Goal: Transaction & Acquisition: Purchase product/service

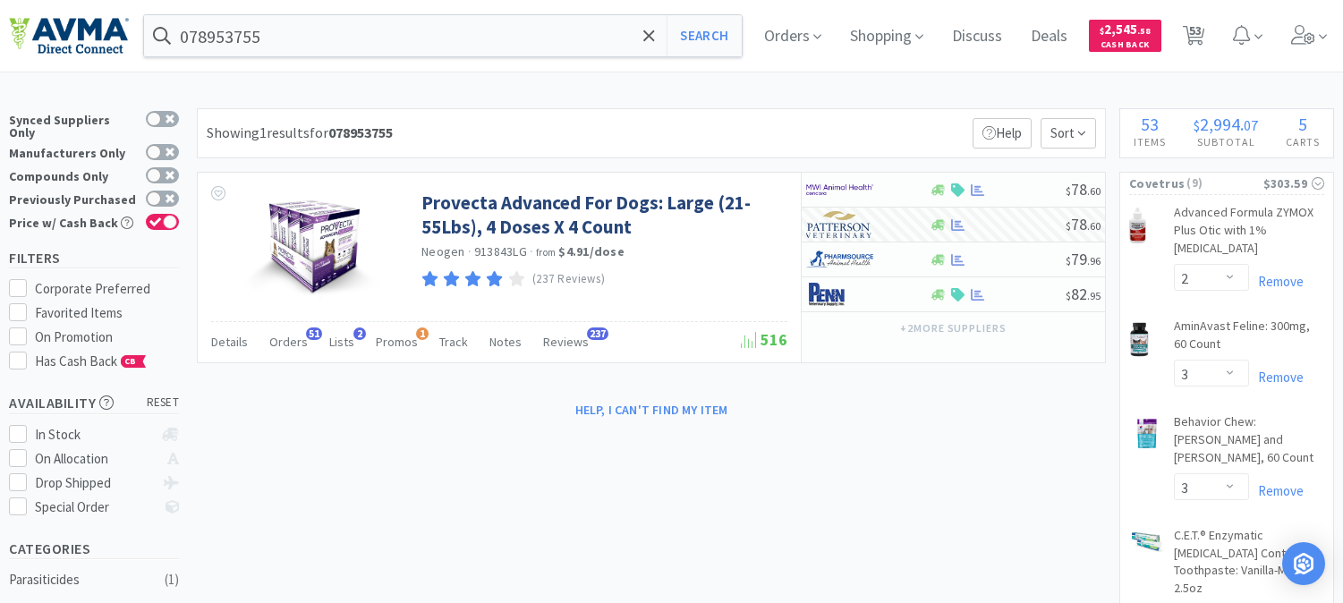
select select "2"
select select "3"
select select "8"
select select "1"
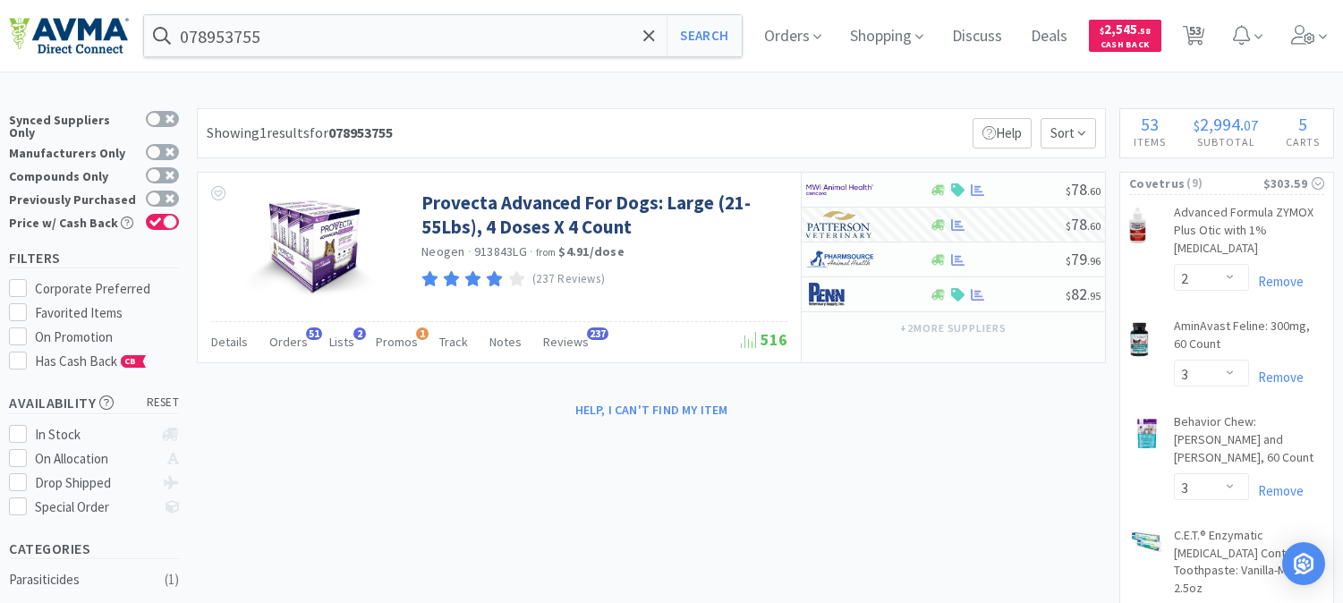
select select "1"
select select "2"
select select "1"
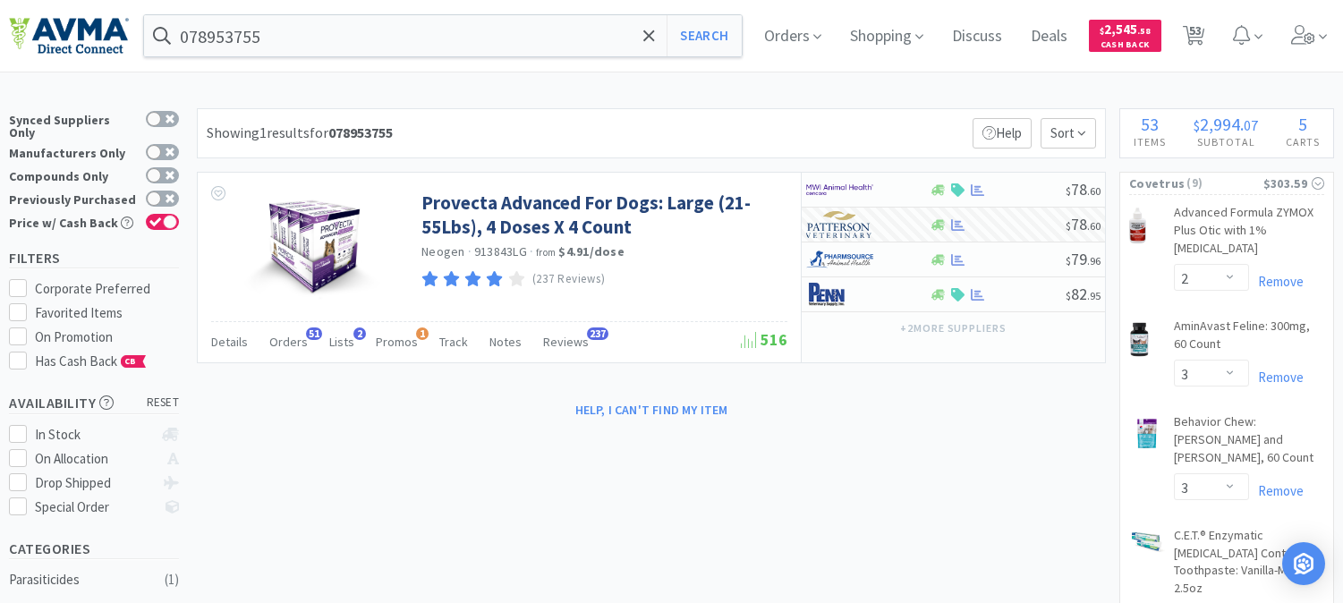
select select "1"
select select "24"
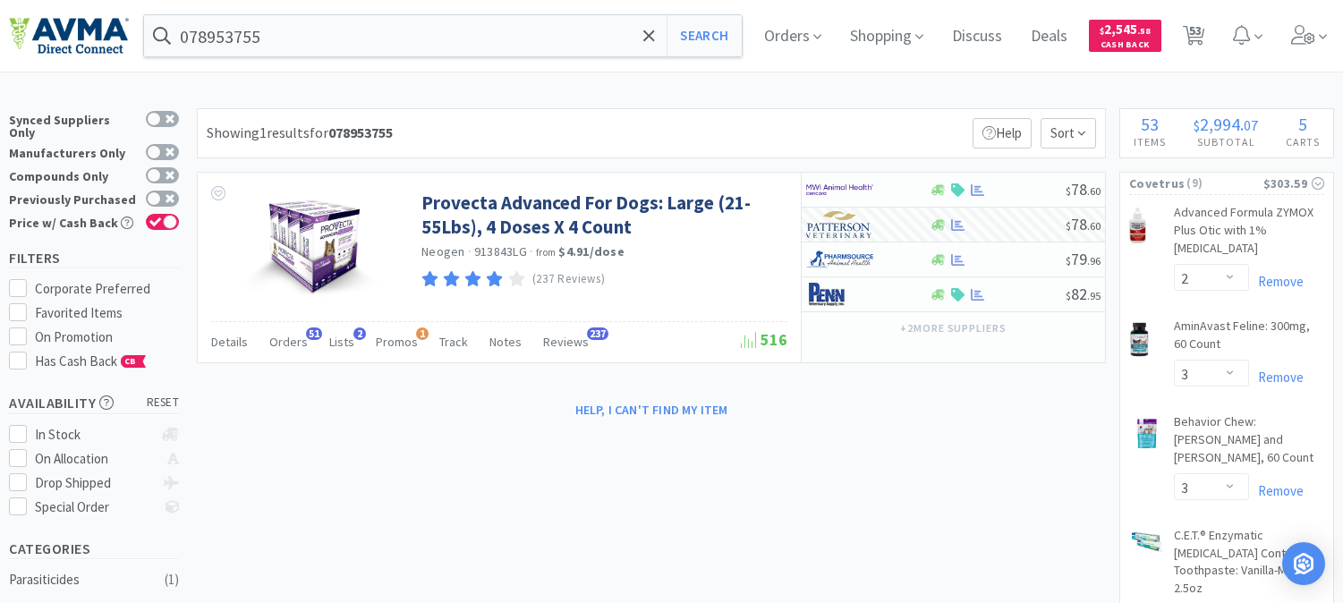
select select "1"
select select "12"
select select "2"
select select "4"
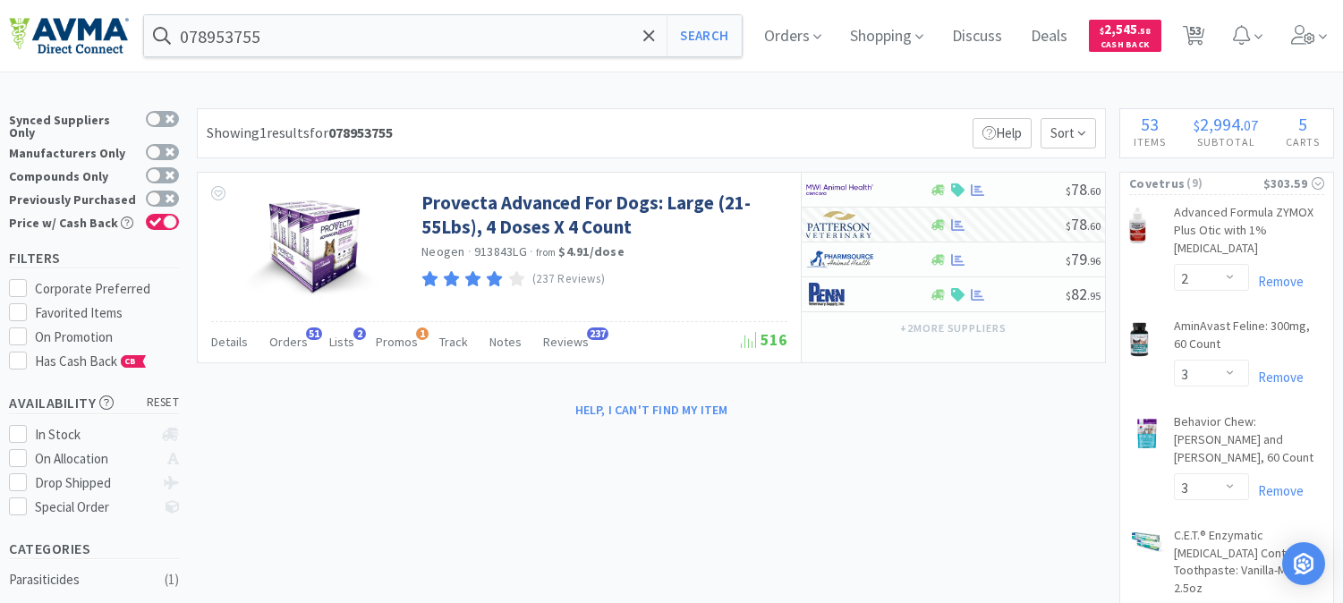
select select "5"
select select "2"
select select "1"
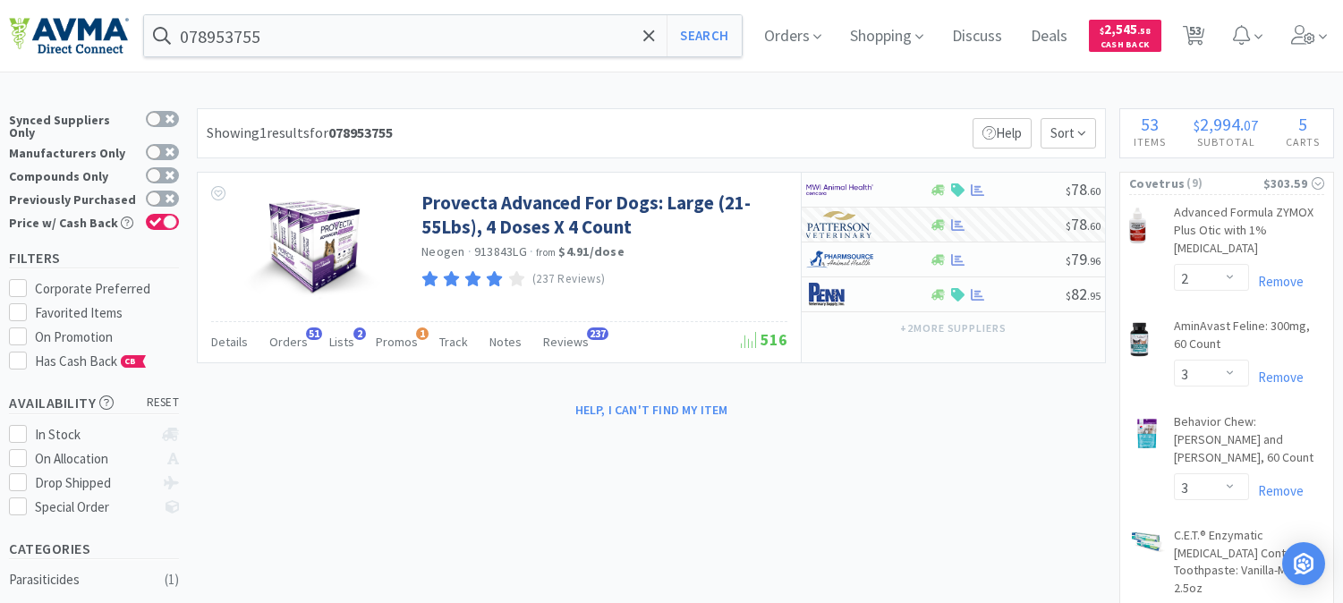
select select "1"
select select "2"
select select "10"
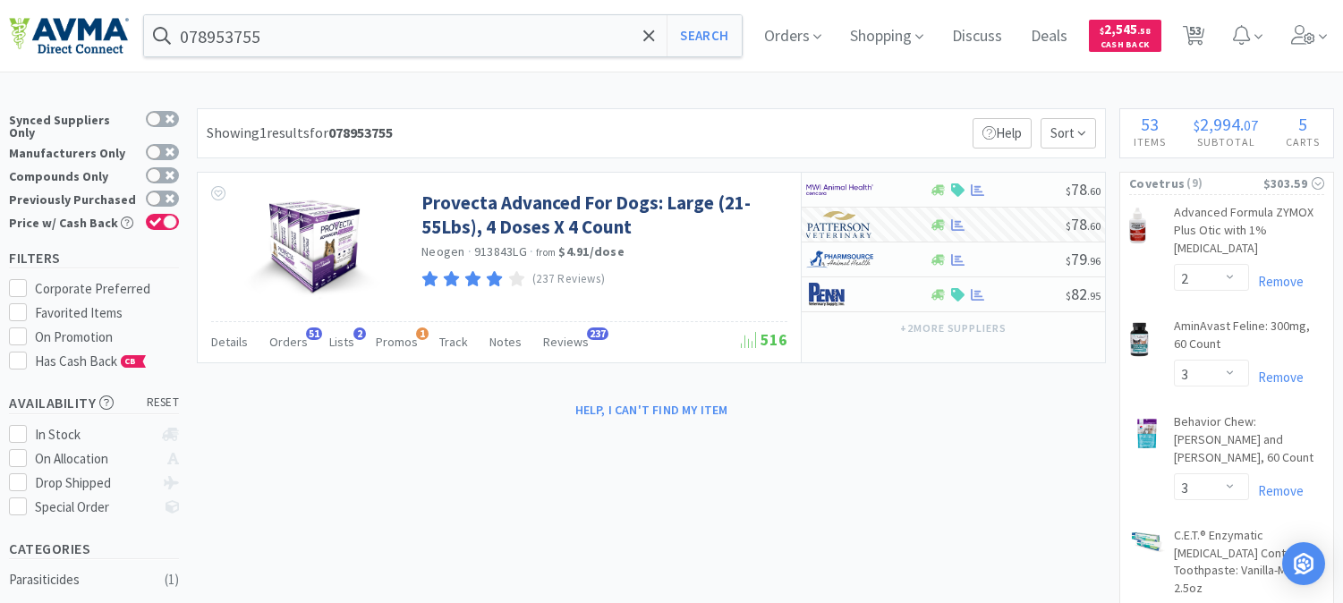
select select "5"
select select "1"
select select "4"
select select "1"
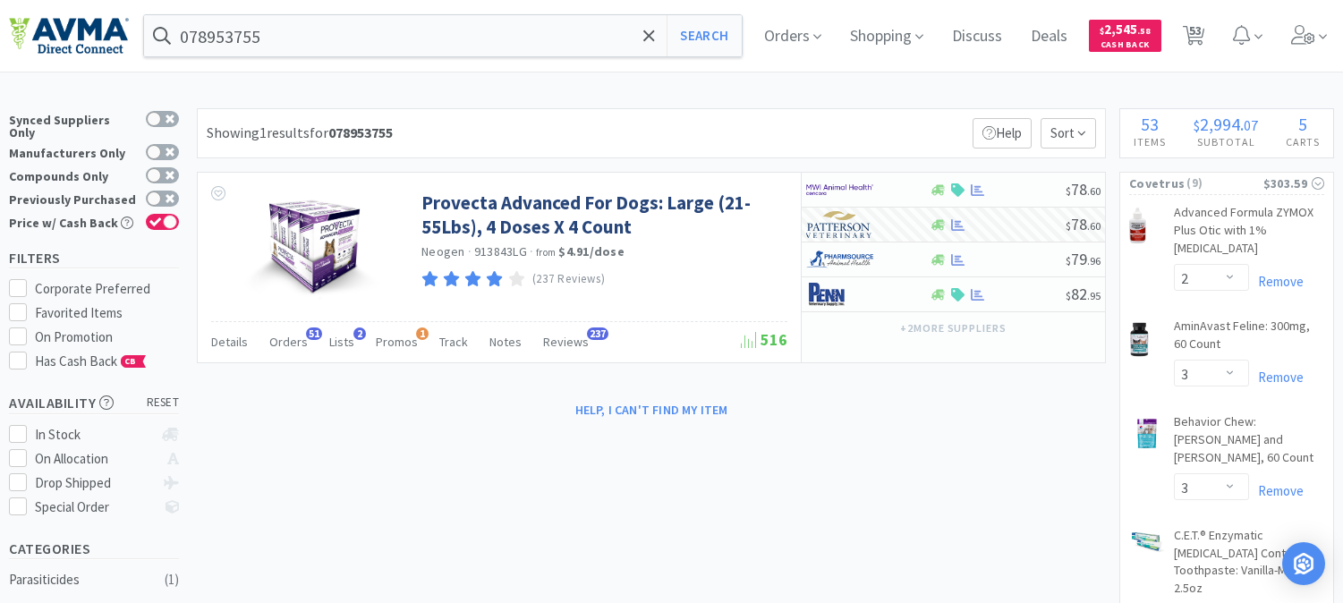
select select "12"
select select "5"
select select "4"
select select "1"
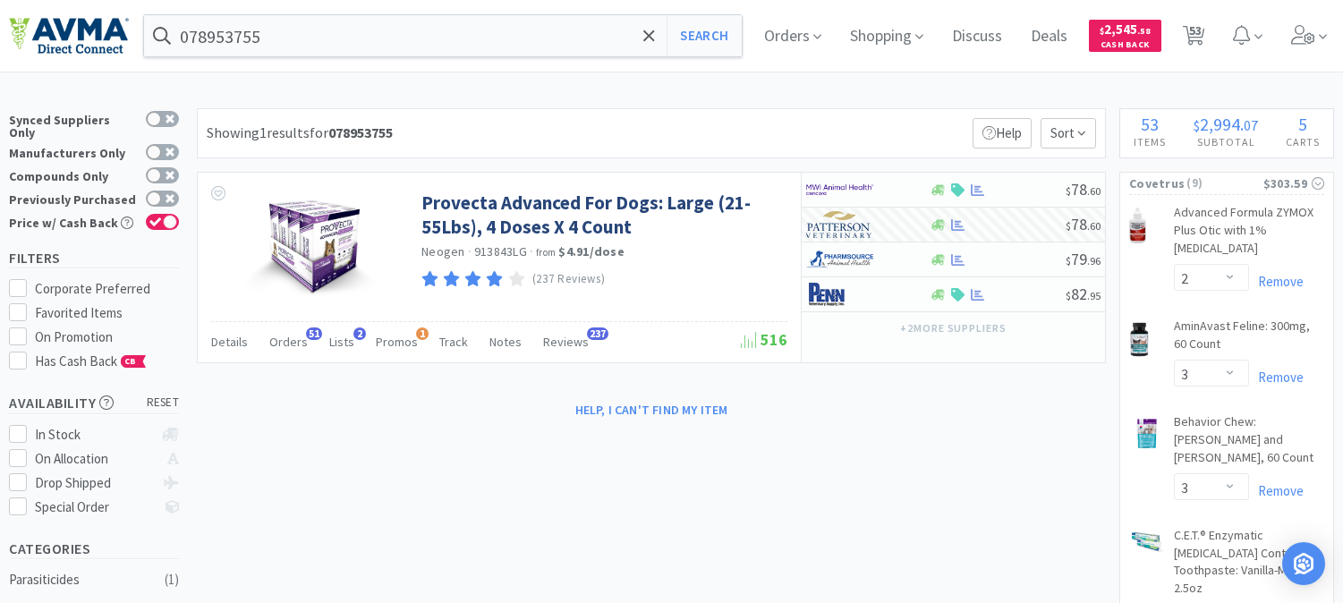
select select "1"
select select "12"
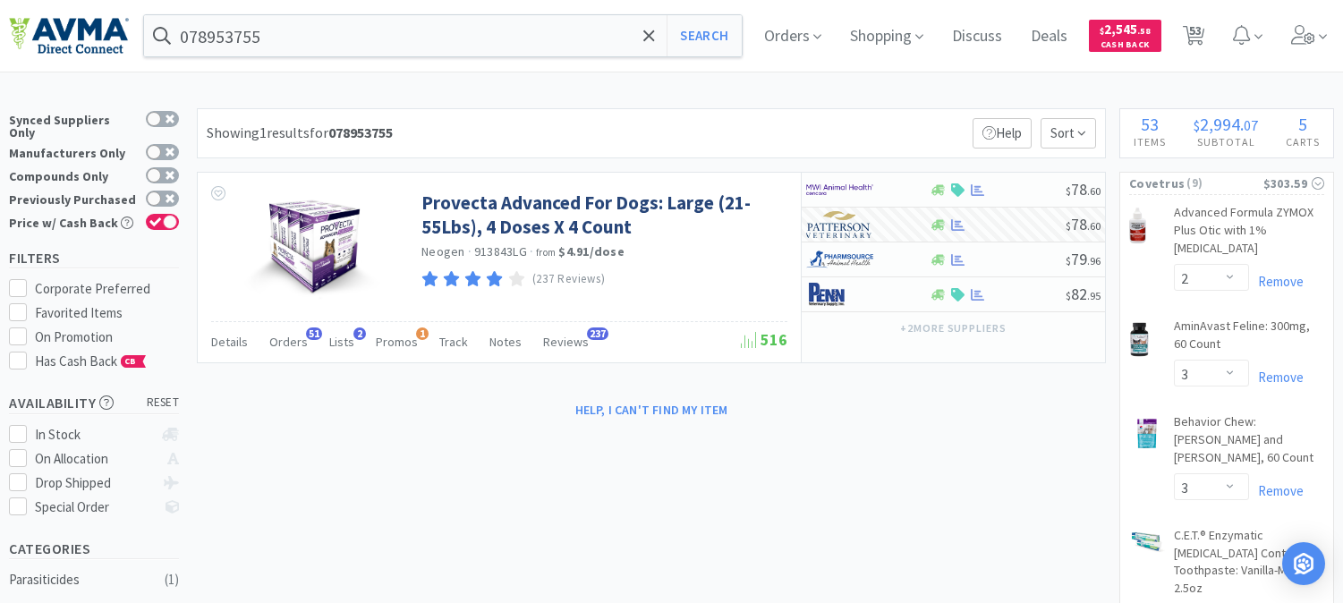
select select "1"
select select "5"
select select "8"
select select "6"
select select "8"
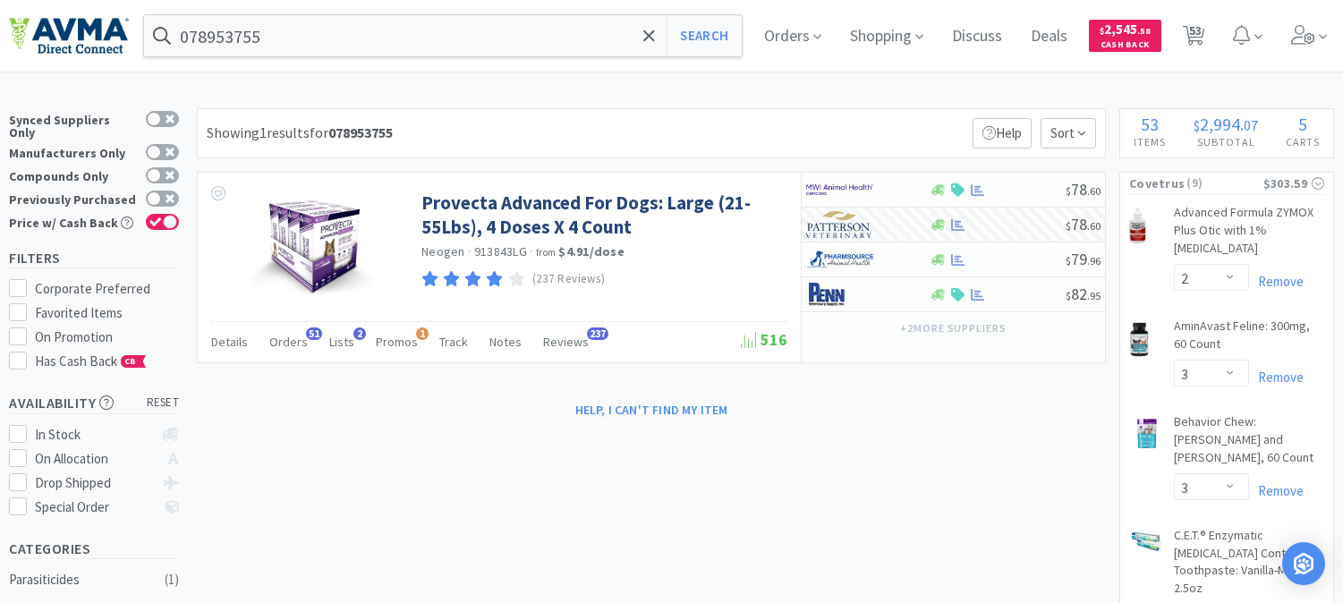
select select "3"
select select "12"
select select "1"
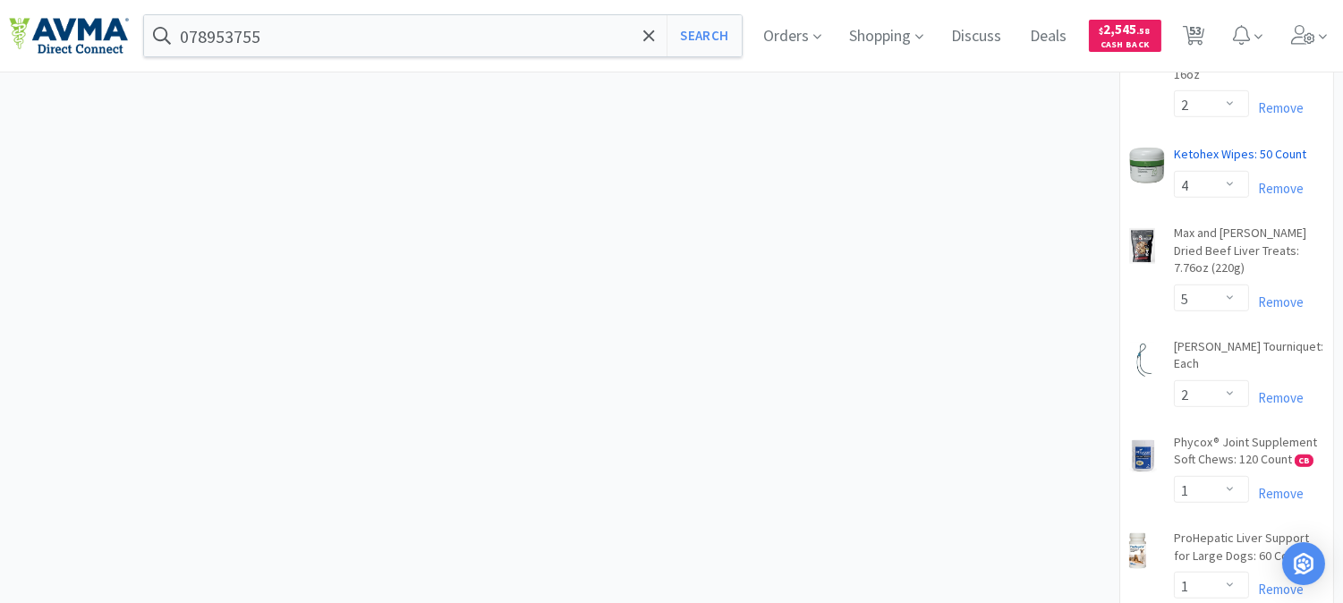
scroll to position [1988, 0]
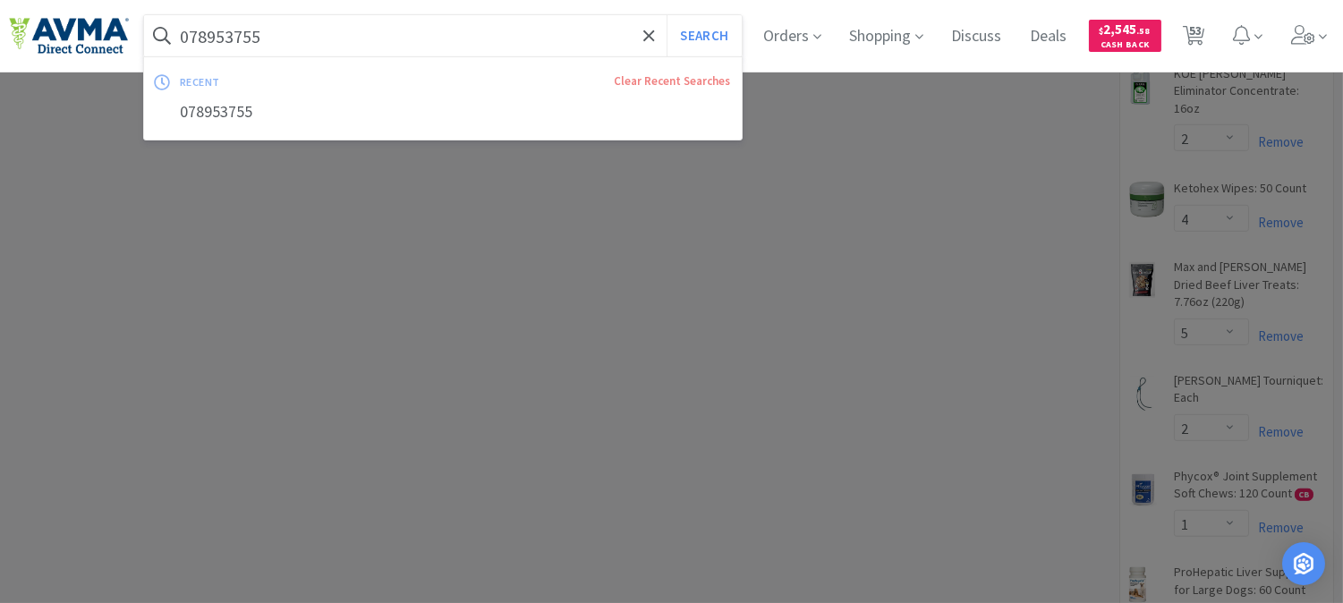
click at [343, 24] on input "078953755" at bounding box center [443, 35] width 598 height 41
paste input "48196"
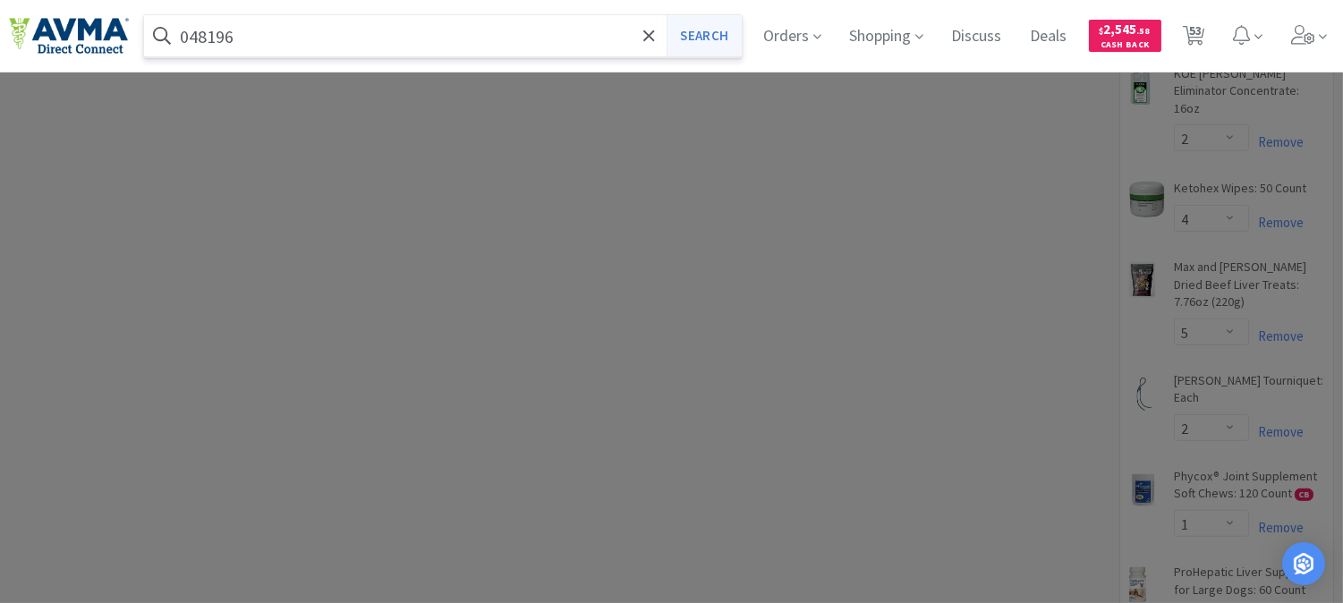
type input "048196"
click at [725, 36] on button "Search" at bounding box center [704, 35] width 74 height 41
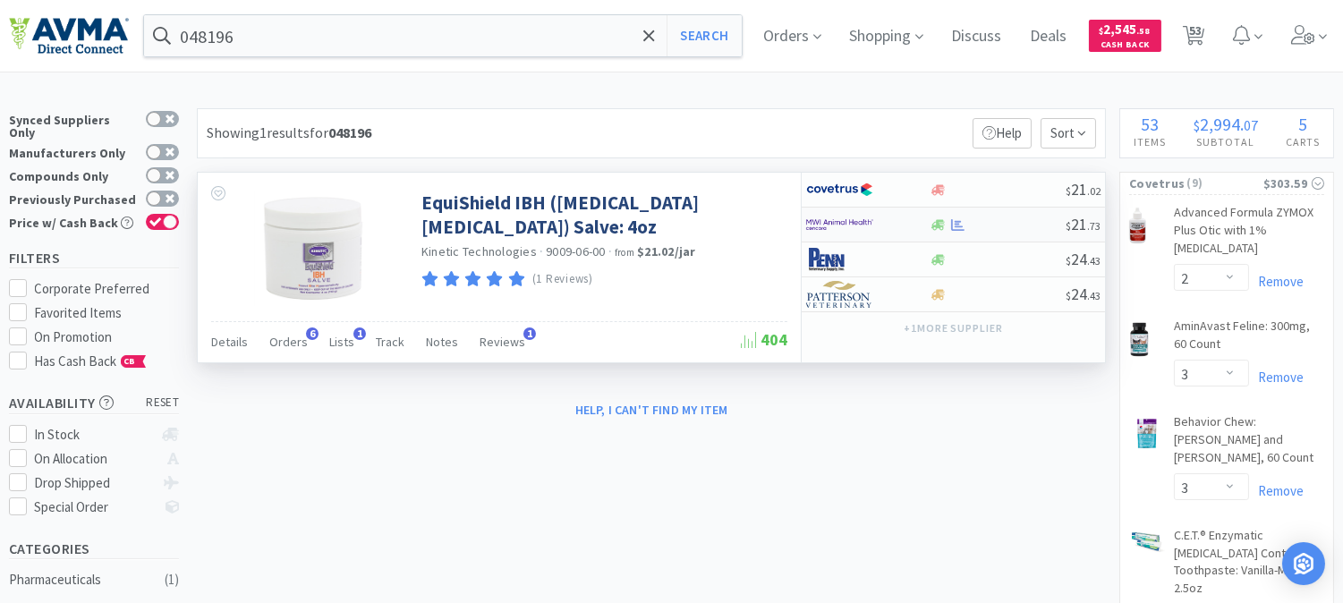
click at [837, 225] on img at bounding box center [839, 224] width 67 height 27
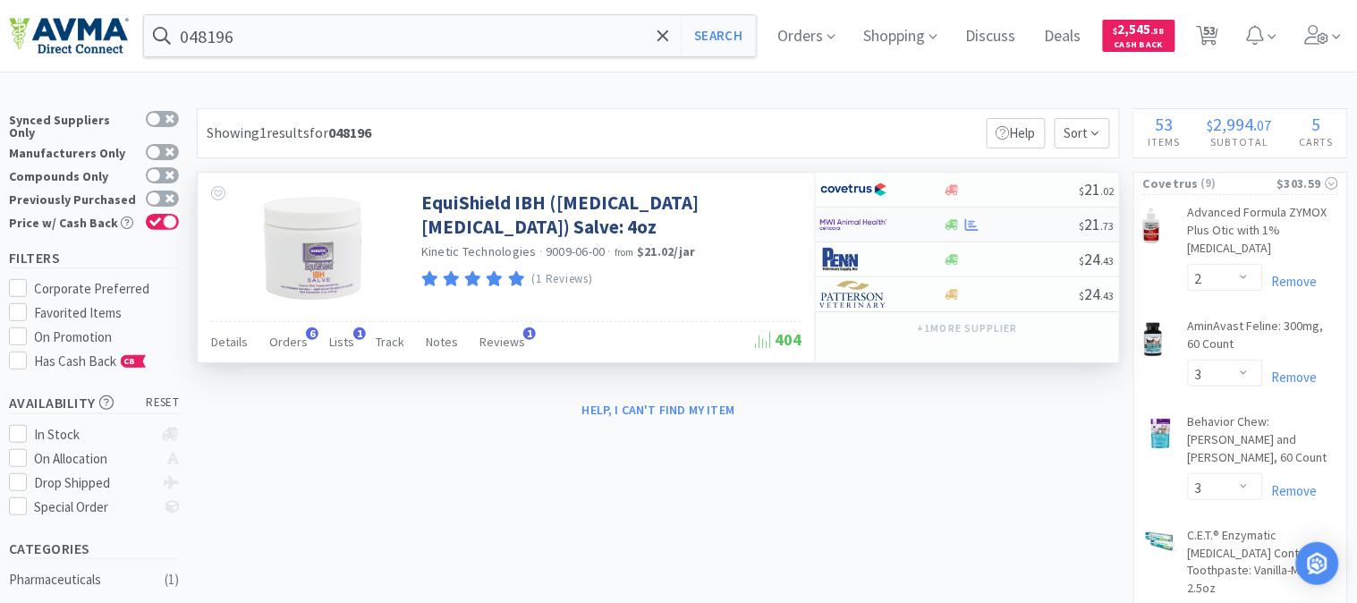
select select "1"
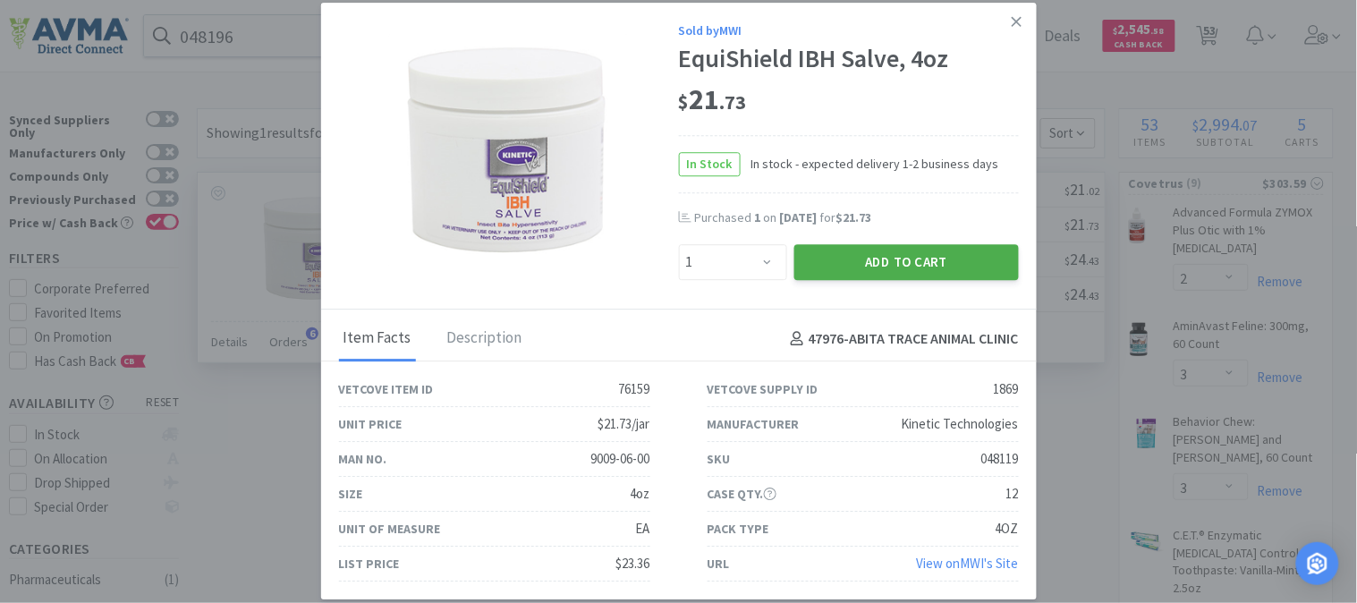
click at [895, 256] on button "Add to Cart" at bounding box center [906, 262] width 225 height 36
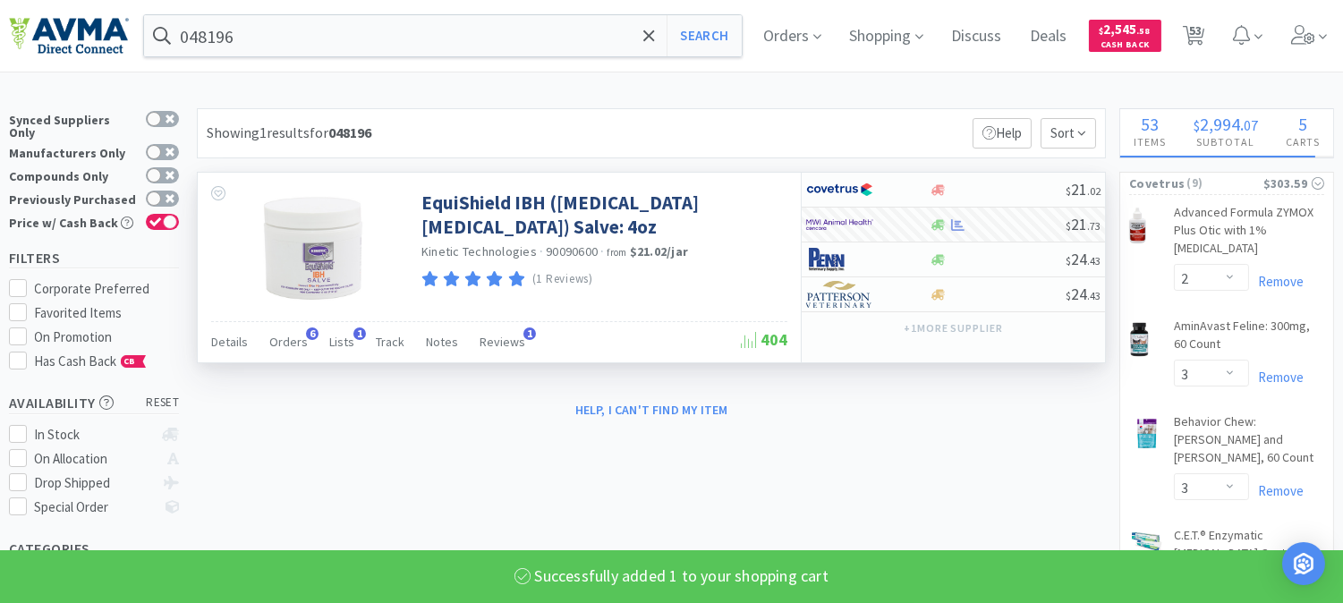
select select "1"
select select "12"
select select "2"
select select "4"
select select "2"
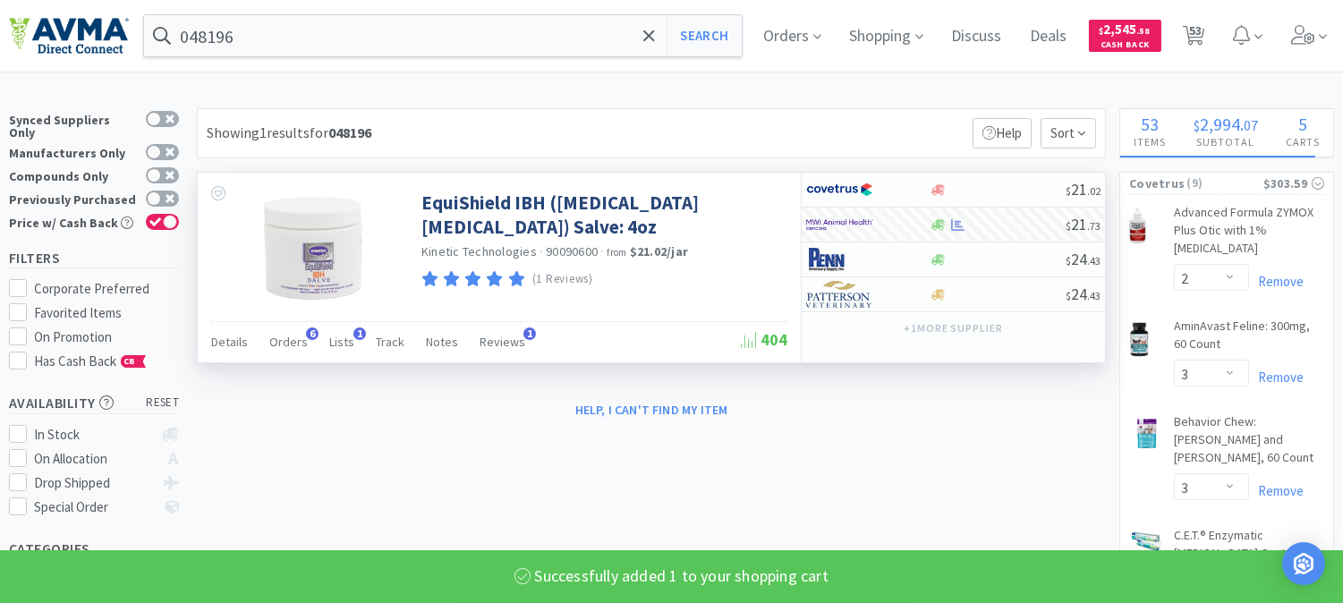
select select "5"
select select "1"
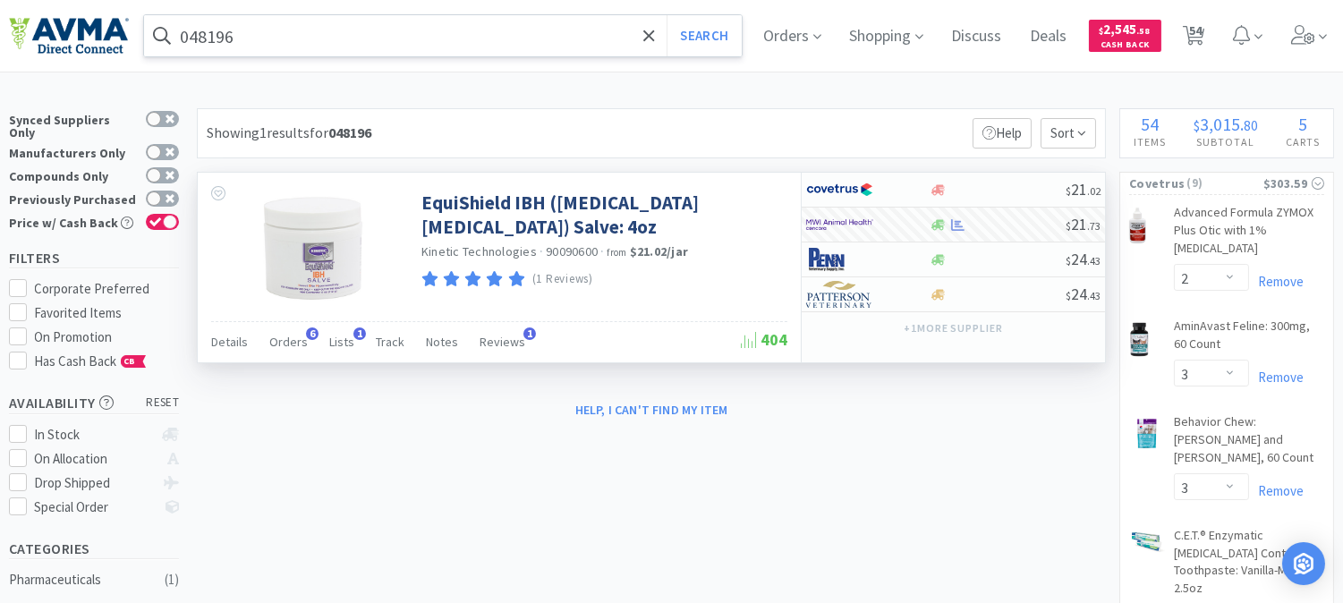
click at [251, 38] on input "048196" at bounding box center [443, 35] width 598 height 41
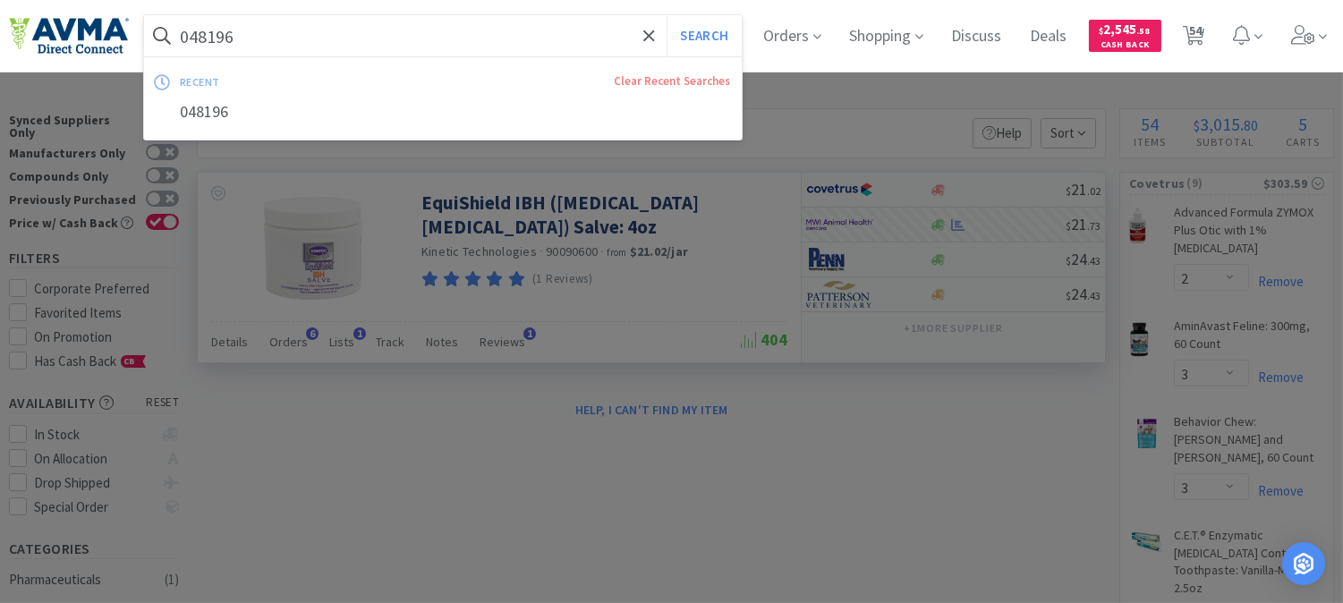
paste input "897"
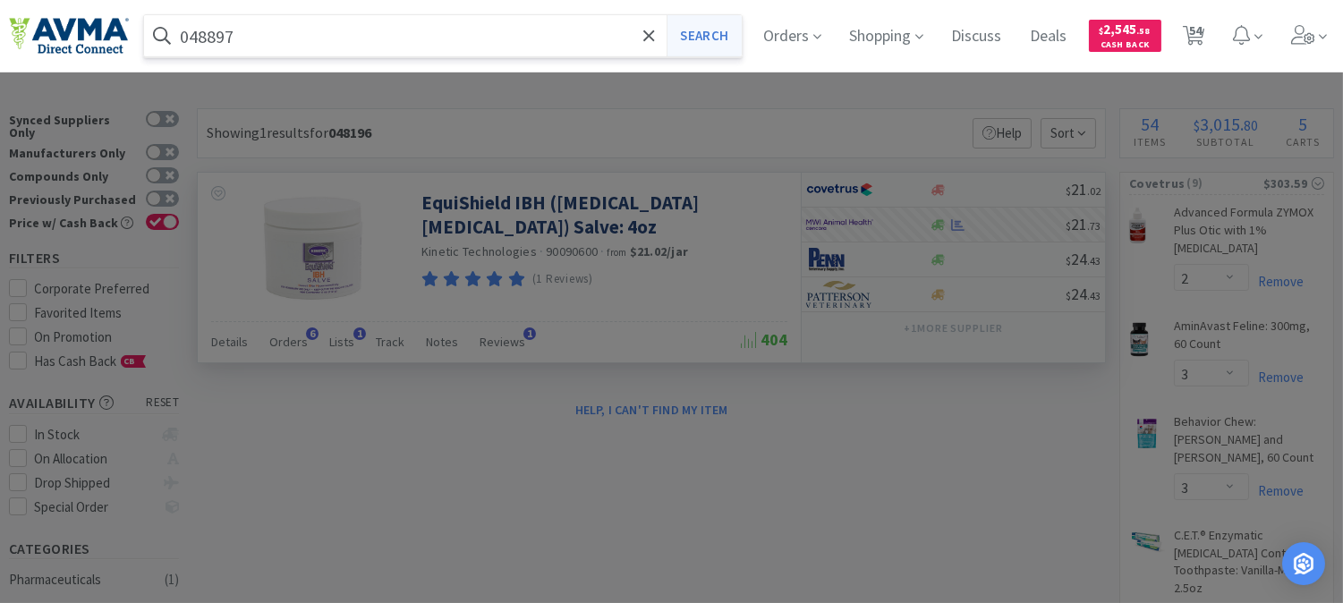
click at [722, 25] on button "Search" at bounding box center [704, 35] width 74 height 41
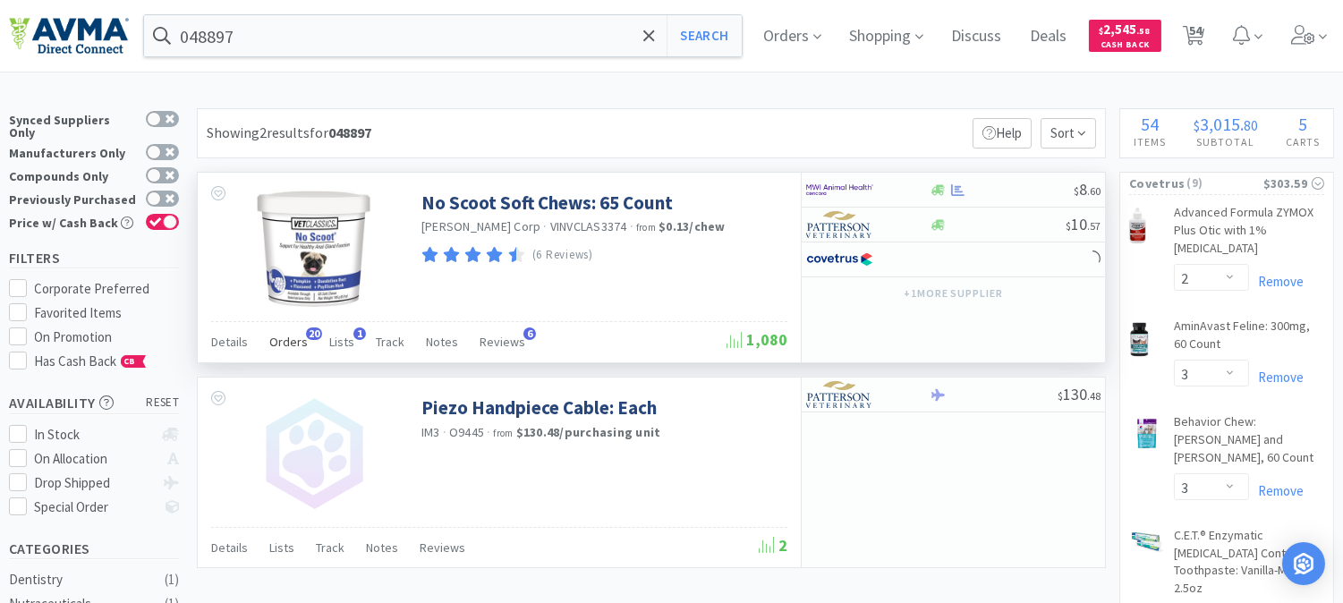
click at [293, 338] on span "Orders" at bounding box center [288, 342] width 38 height 16
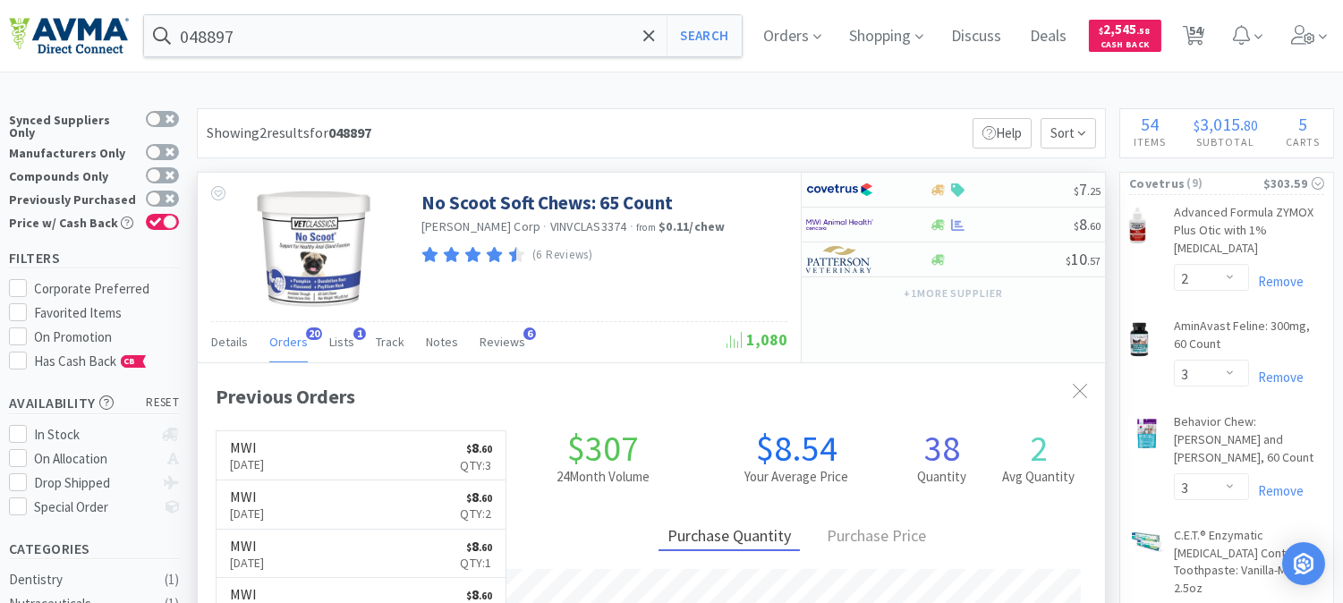
scroll to position [479, 906]
click at [247, 21] on input "048897" at bounding box center [443, 35] width 598 height 41
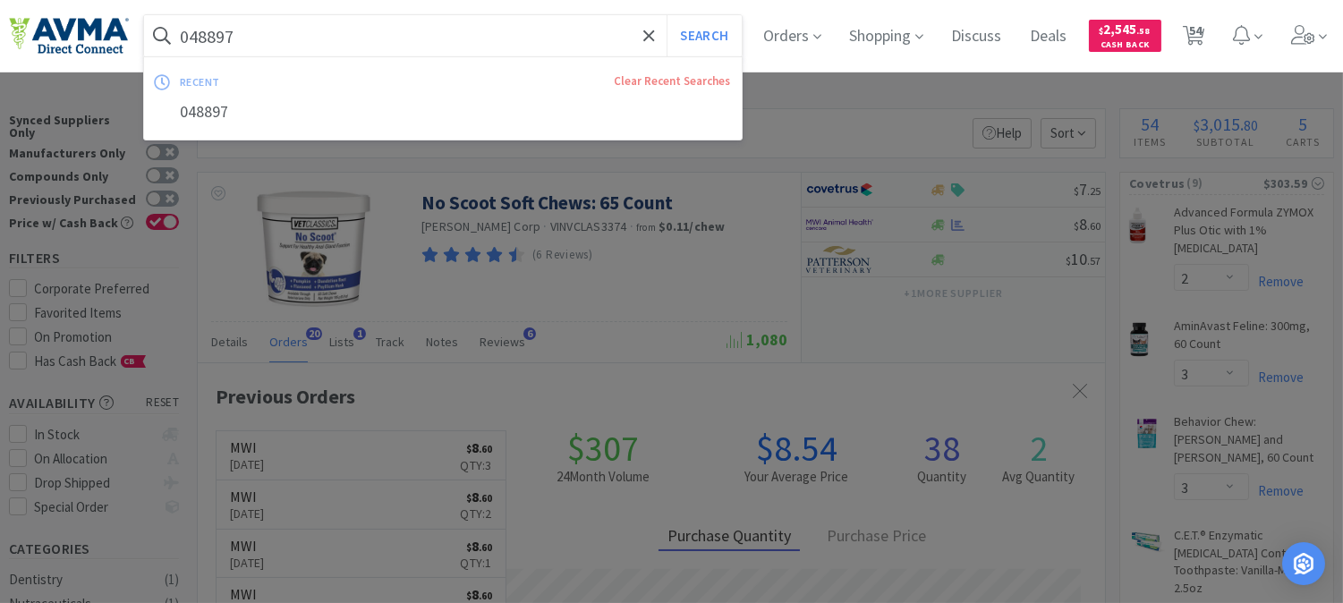
paste input "72863"
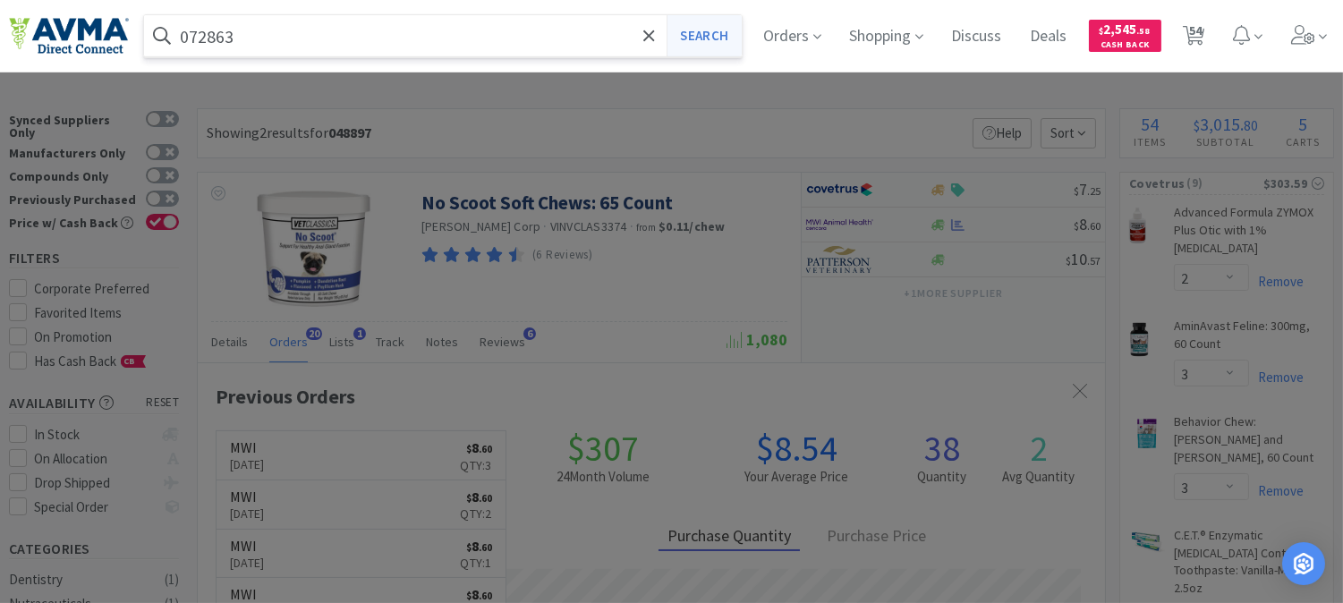
click at [710, 30] on button "Search" at bounding box center [704, 35] width 74 height 41
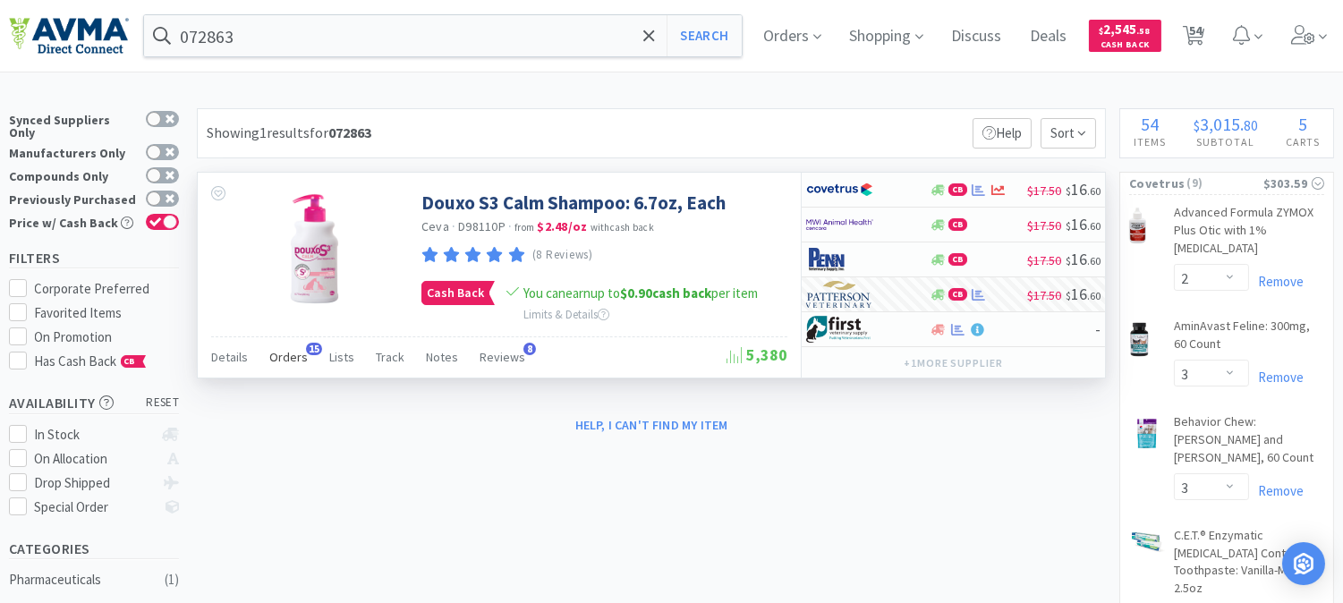
click at [279, 361] on span "Orders" at bounding box center [288, 357] width 38 height 16
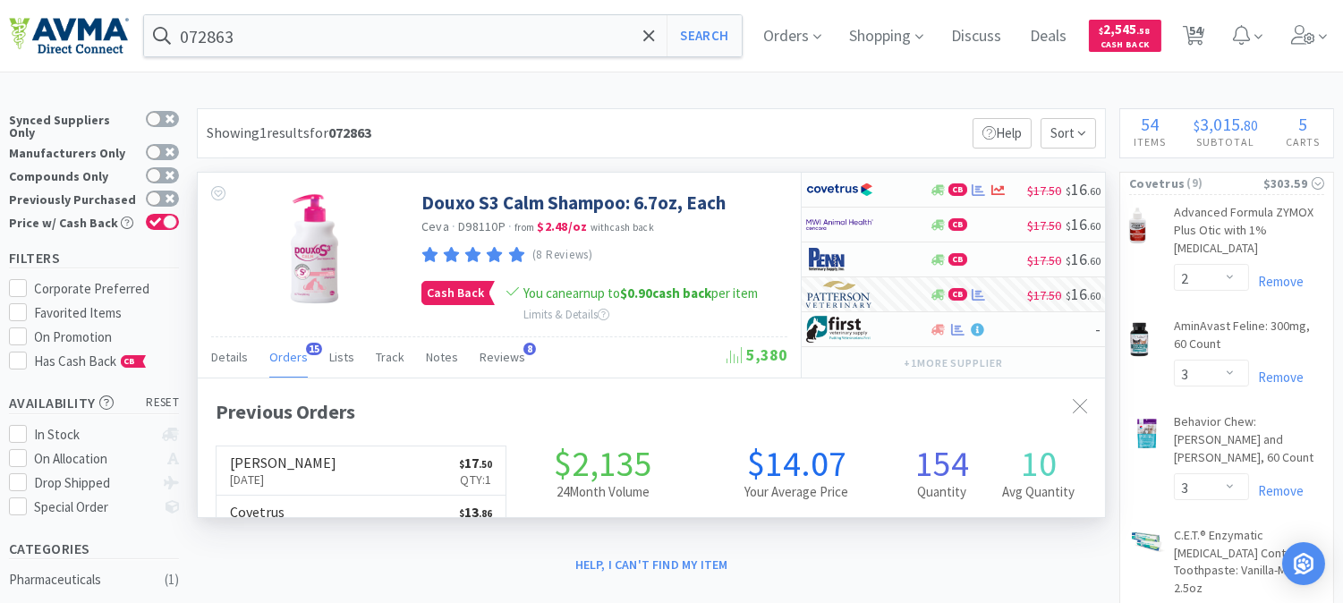
scroll to position [479, 906]
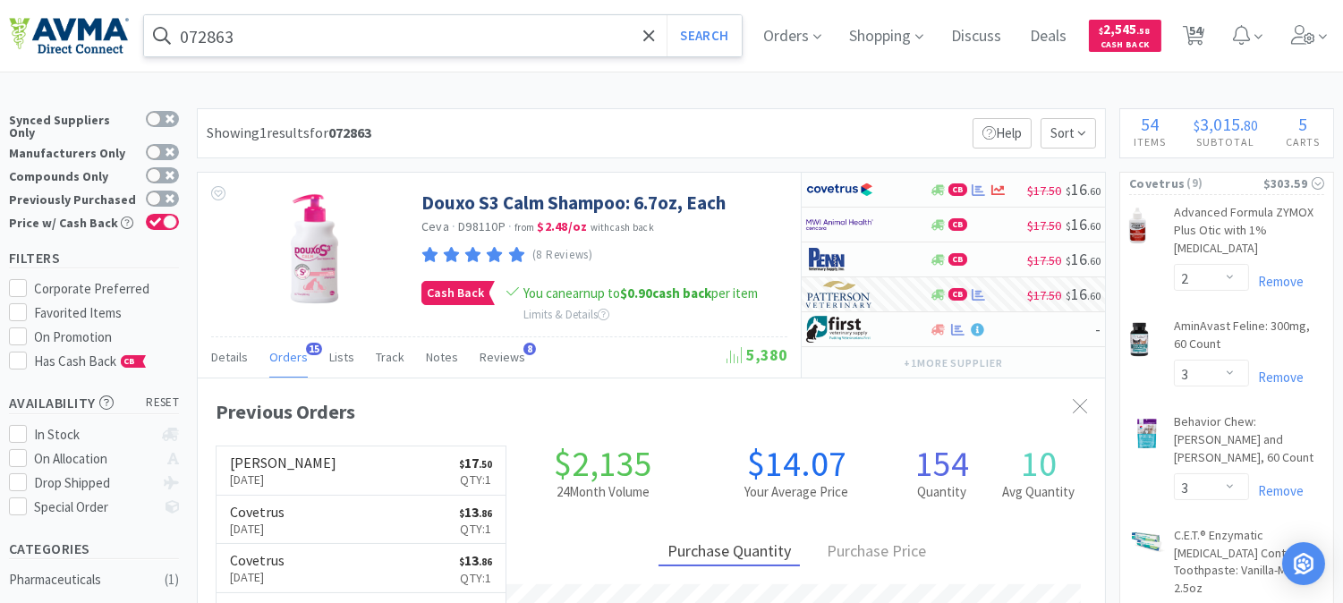
click at [263, 21] on input "072863" at bounding box center [443, 35] width 598 height 41
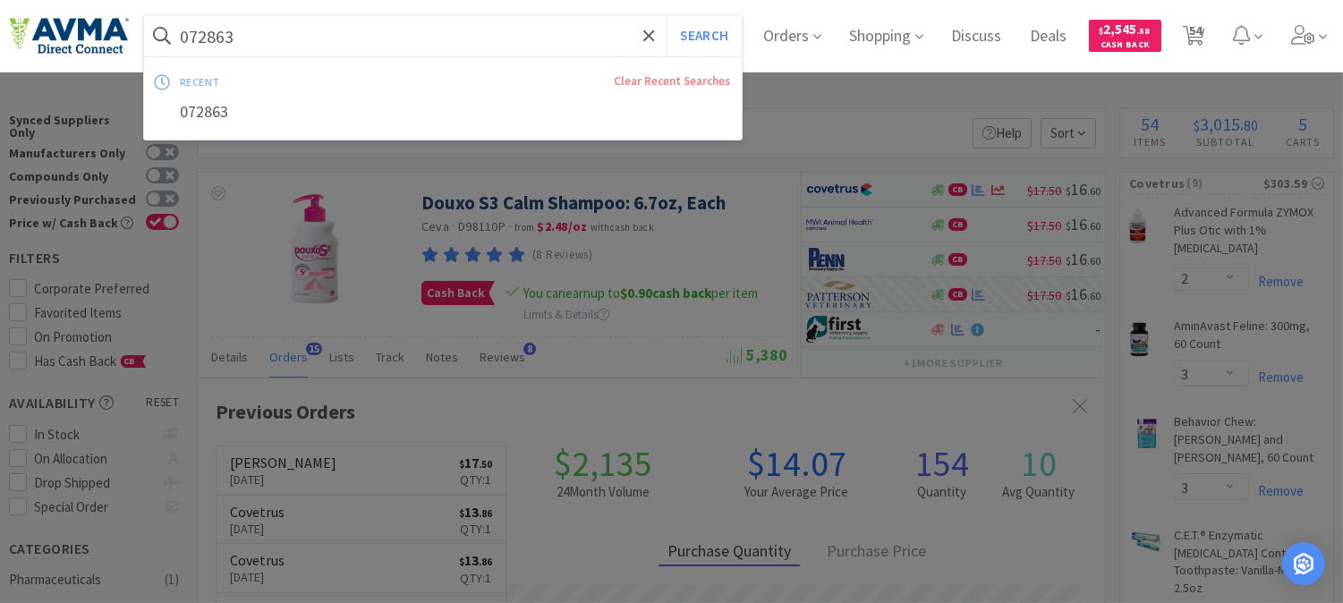
paste input "41"
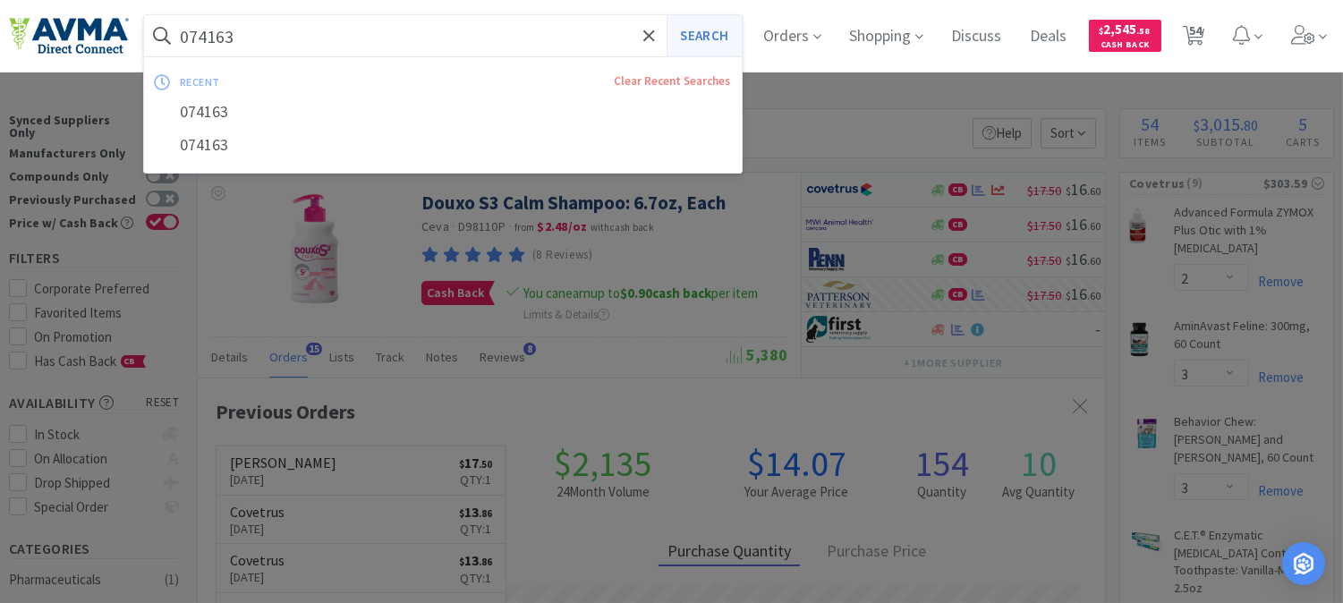
type input "074163"
click at [720, 39] on button "Search" at bounding box center [704, 35] width 74 height 41
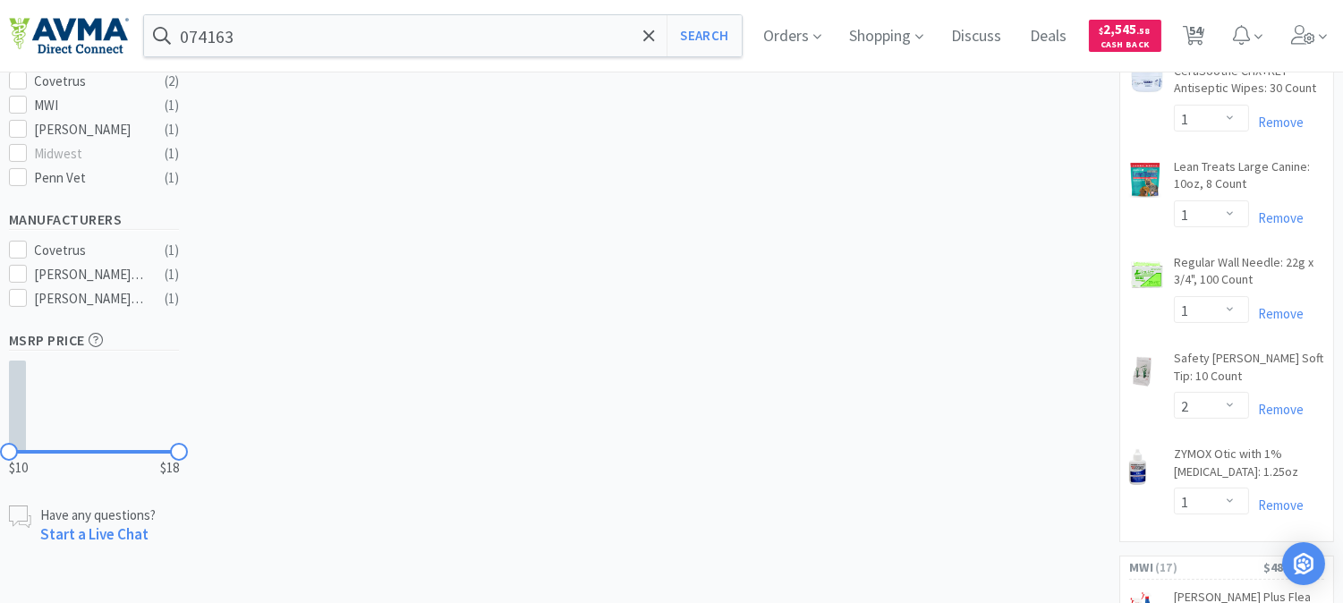
scroll to position [695, 0]
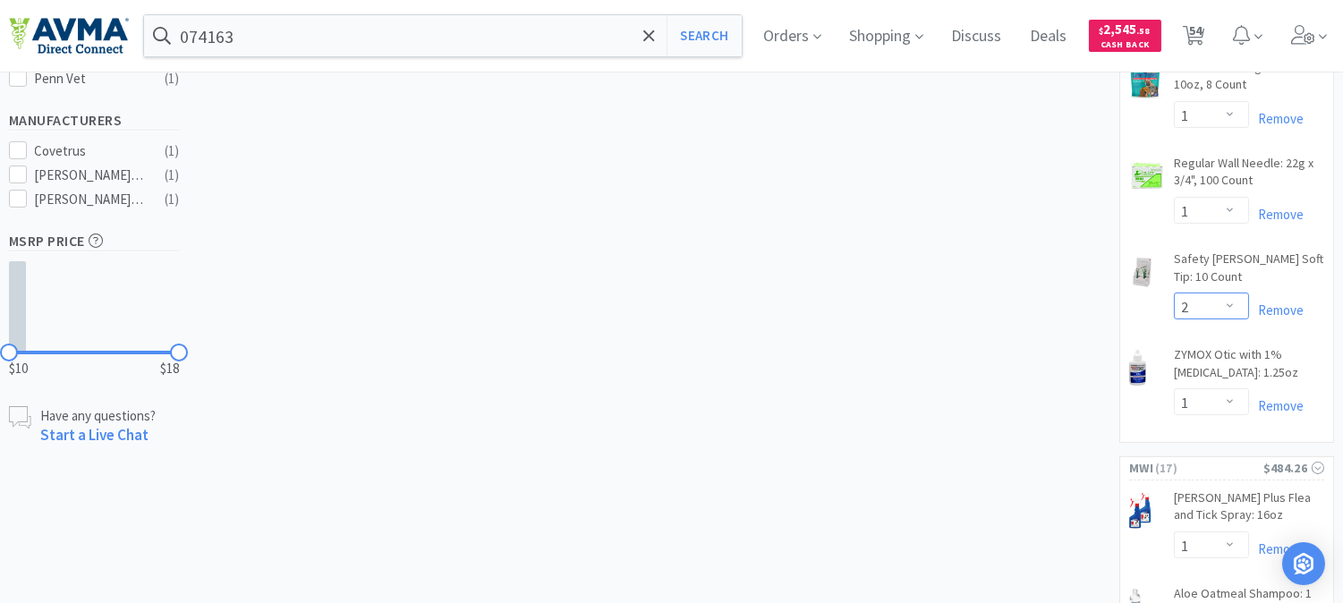
click at [1230, 293] on select "Enter Quantity 1 2 3 4 5 6 7 8 9 10 11 12 13 14 15 16 17 18 19 20 Enter Quantity" at bounding box center [1211, 306] width 75 height 27
click at [1174, 293] on select "Enter Quantity 1 2 3 4 5 6 7 8 9 10 11 12 13 14 15 16 17 18 19 20 Enter Quantity" at bounding box center [1211, 306] width 75 height 27
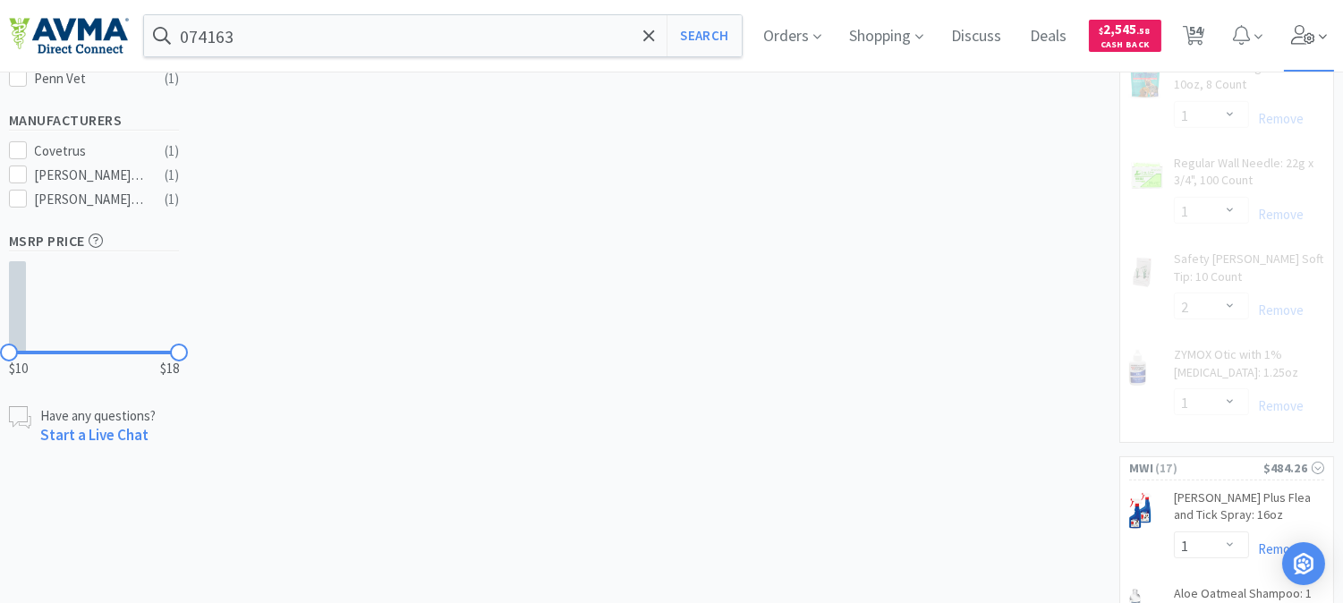
select select "3"
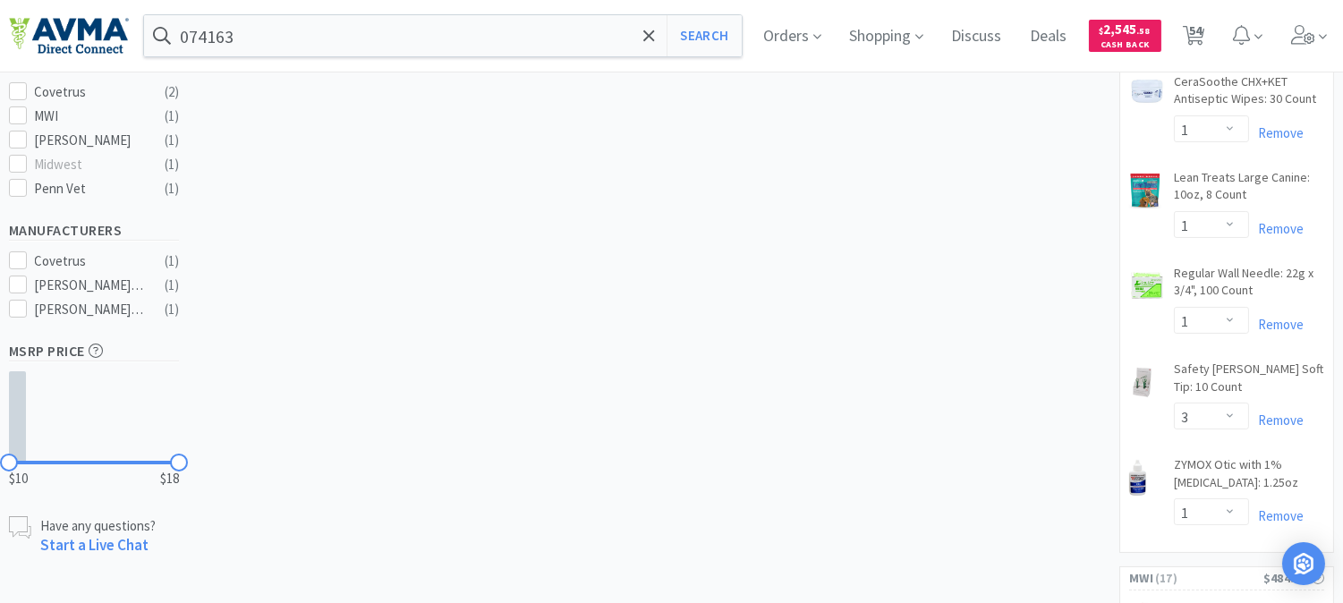
scroll to position [596, 0]
